Goal: Navigation & Orientation: Find specific page/section

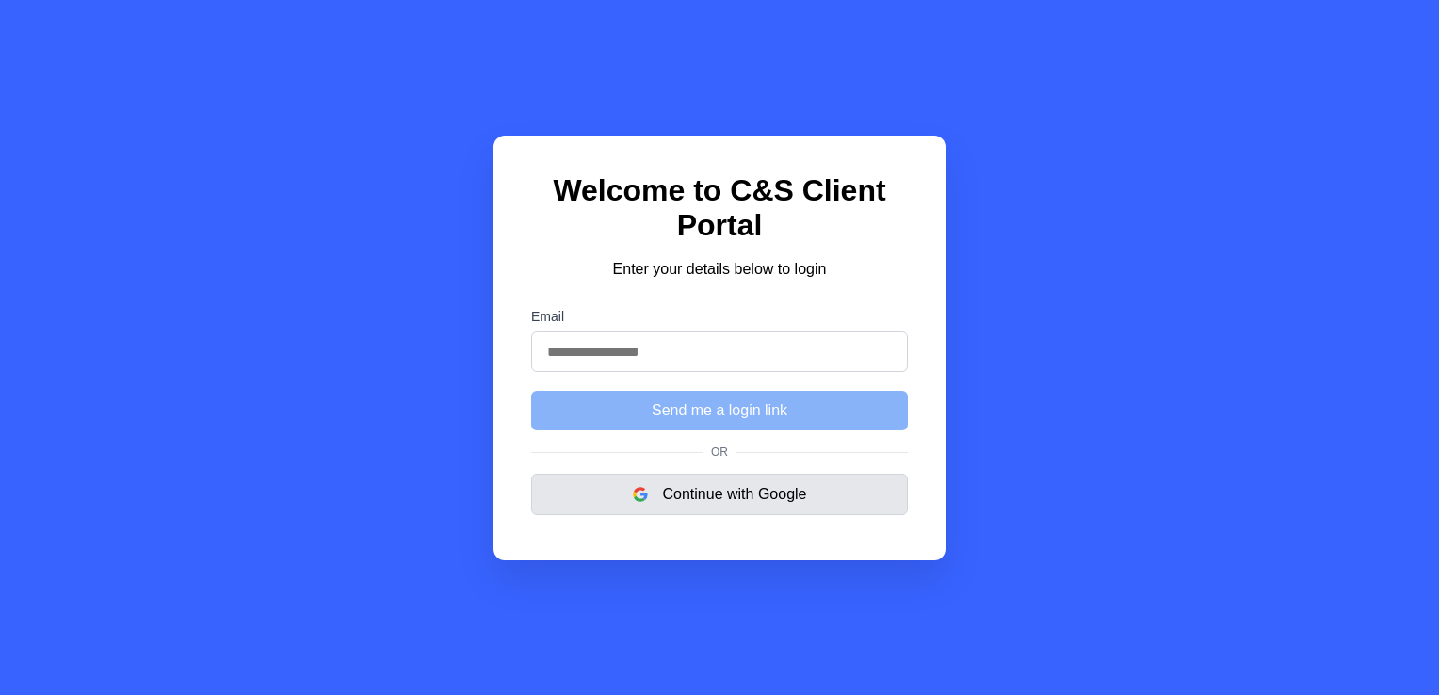
click at [638, 510] on button "Continue with Google" at bounding box center [719, 494] width 377 height 41
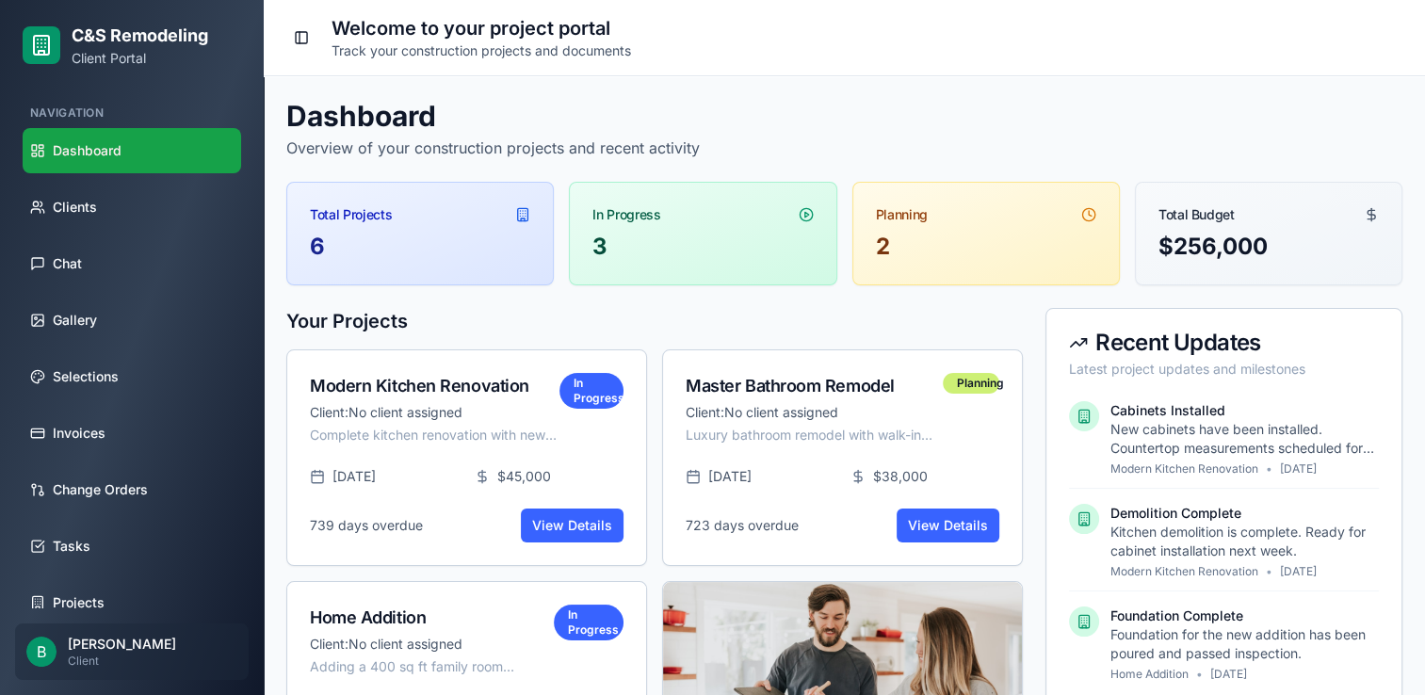
click at [90, 153] on span "Dashboard" at bounding box center [87, 150] width 69 height 19
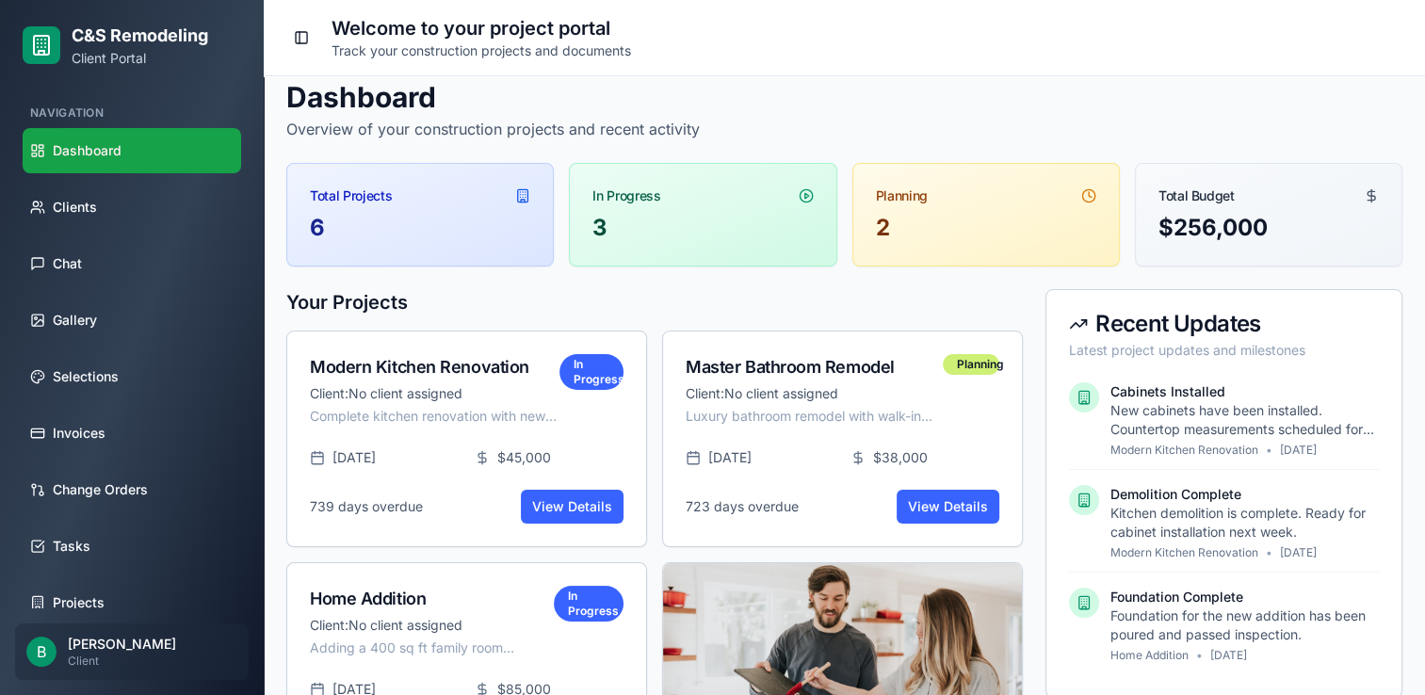
scroll to position [16, 0]
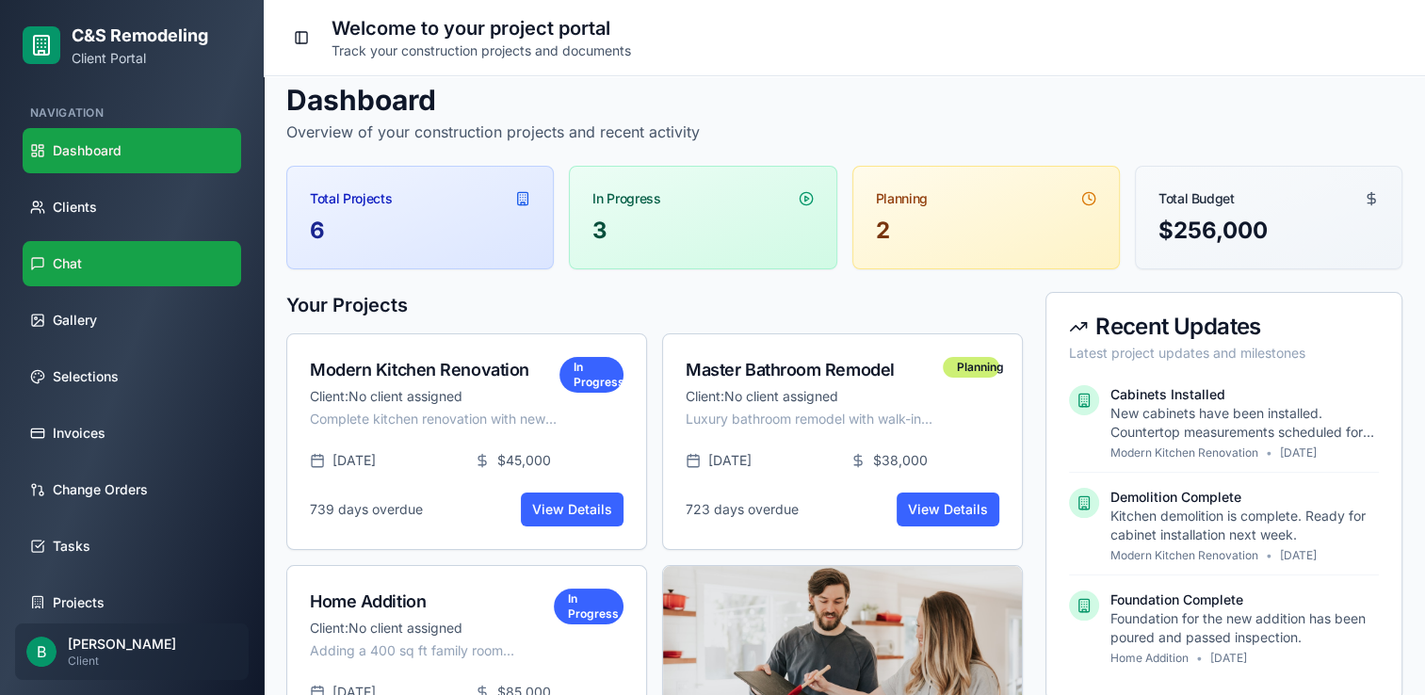
click at [173, 281] on link "Chat" at bounding box center [132, 263] width 218 height 45
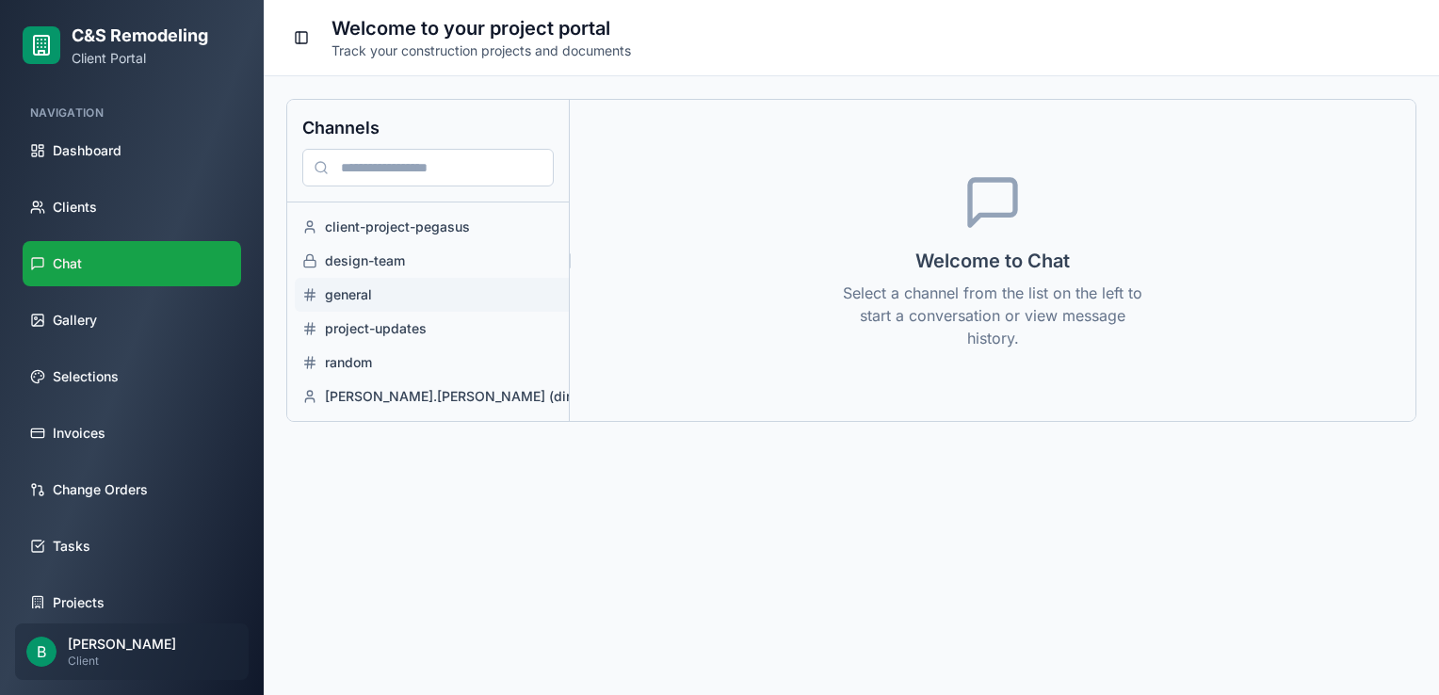
click at [478, 289] on span "general" at bounding box center [460, 294] width 270 height 19
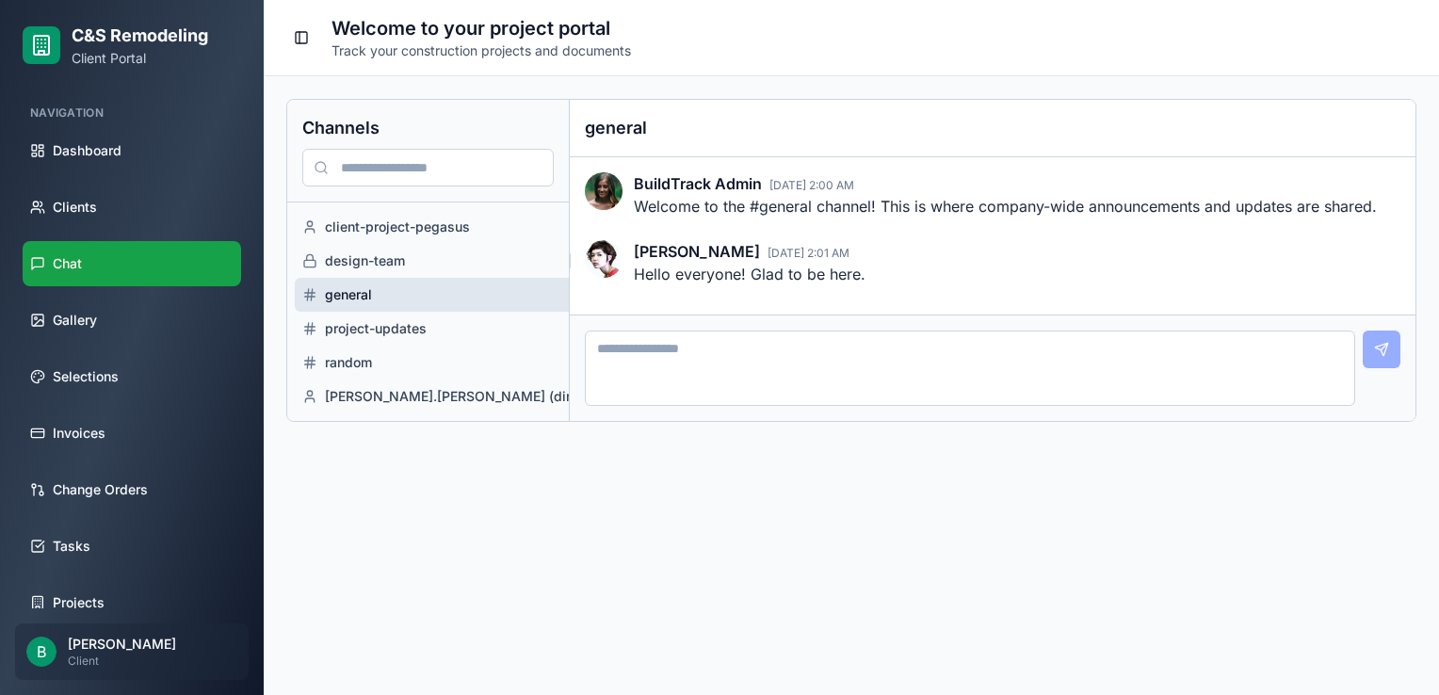
click at [618, 396] on textarea at bounding box center [970, 368] width 770 height 75
click at [111, 322] on link "Gallery" at bounding box center [132, 320] width 218 height 45
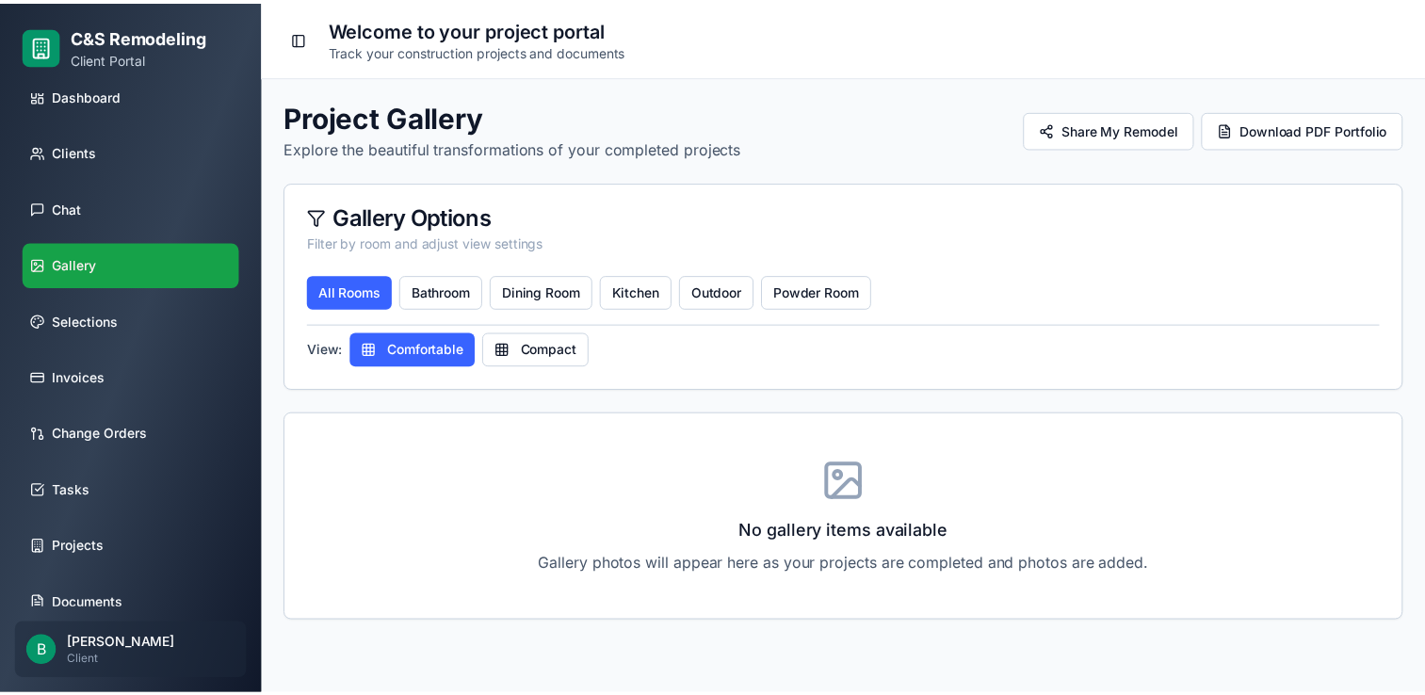
scroll to position [50, 0]
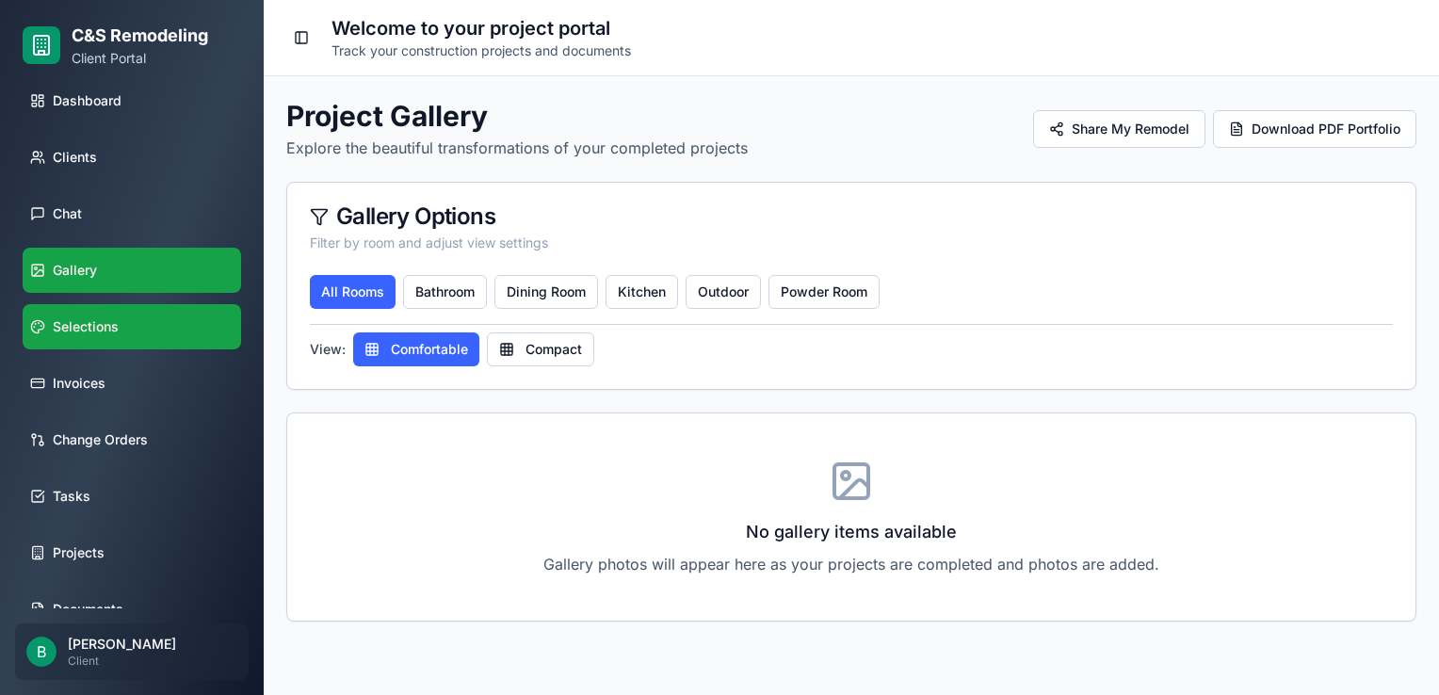
click at [105, 333] on span "Selections" at bounding box center [86, 326] width 66 height 19
